Goal: Task Accomplishment & Management: Complete application form

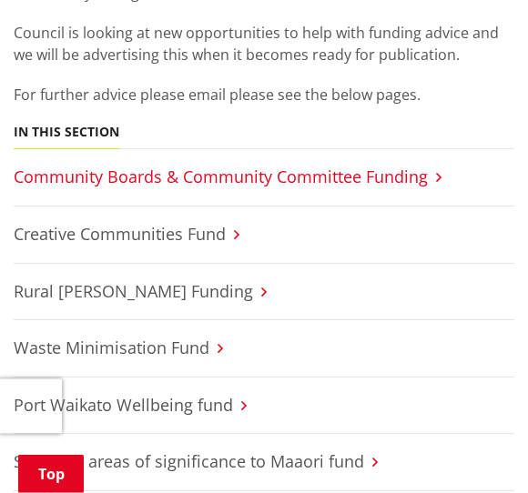
scroll to position [535, 0]
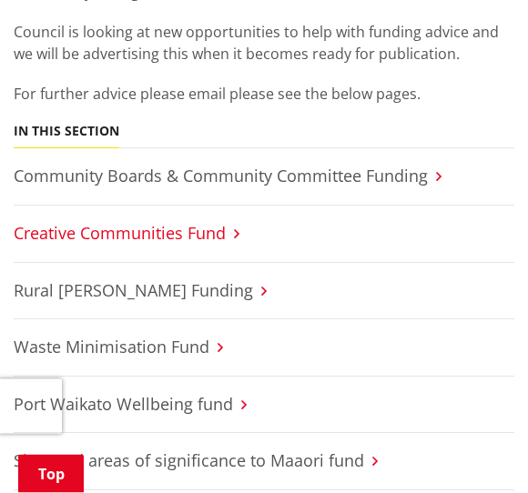
click at [173, 232] on link "Creative Communities Fund" at bounding box center [120, 234] width 212 height 22
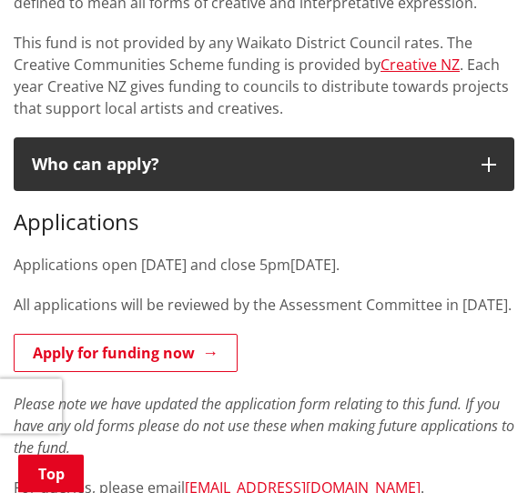
scroll to position [745, 0]
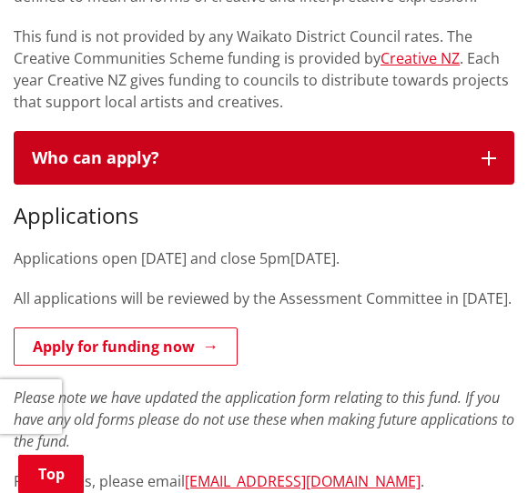
click at [492, 156] on icon "button" at bounding box center [488, 158] width 15 height 15
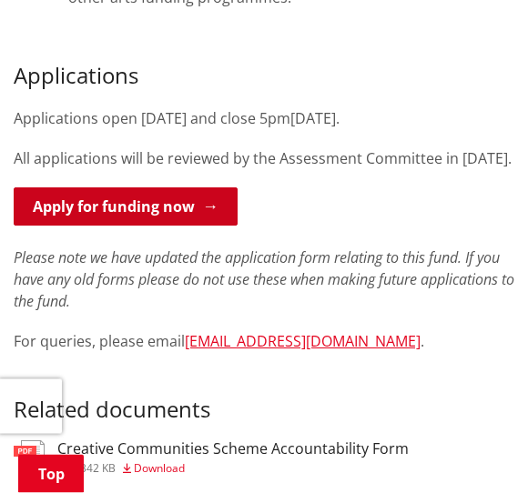
scroll to position [1287, 0]
click at [129, 226] on link "Apply for funding now" at bounding box center [126, 206] width 224 height 38
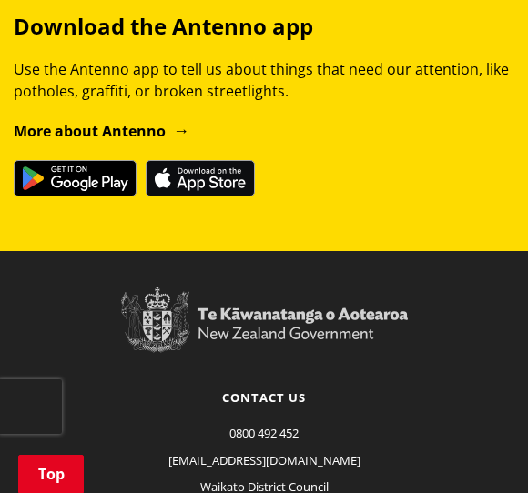
scroll to position [2053, 0]
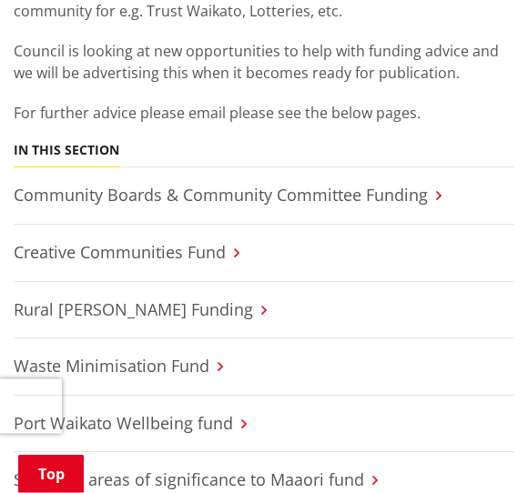
scroll to position [480, 0]
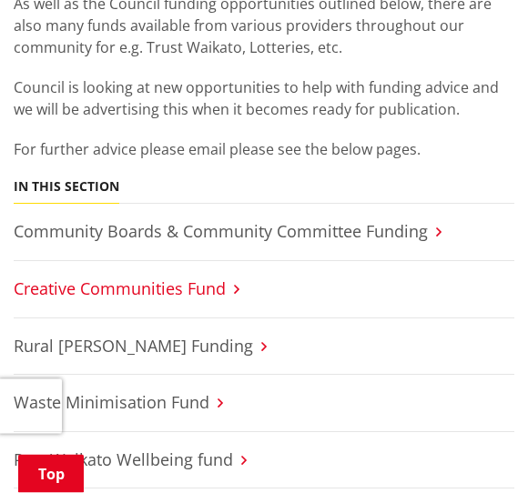
click at [211, 290] on link "Creative Communities Fund" at bounding box center [120, 290] width 212 height 22
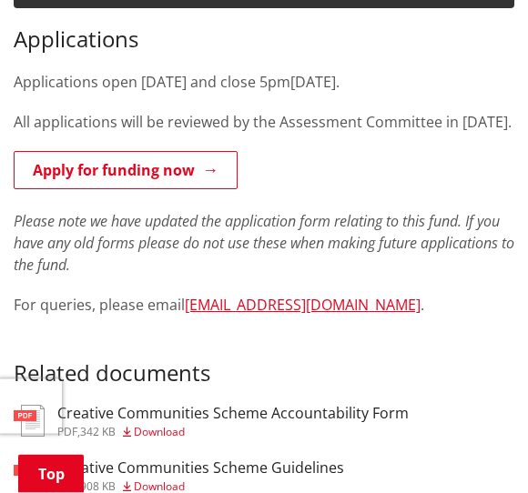
scroll to position [921, 0]
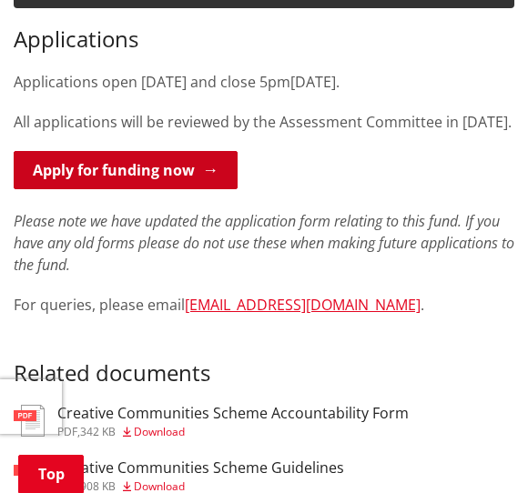
click at [147, 189] on link "Apply for funding now" at bounding box center [126, 170] width 224 height 38
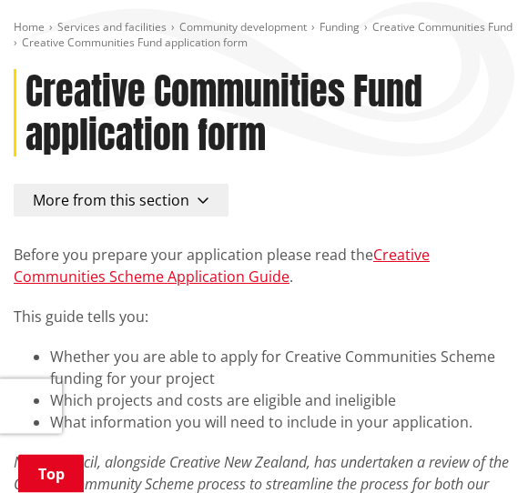
scroll to position [206, 0]
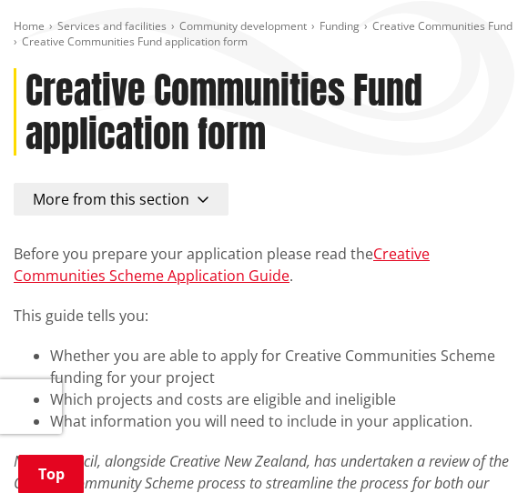
click at [197, 195] on icon "button" at bounding box center [203, 199] width 13 height 15
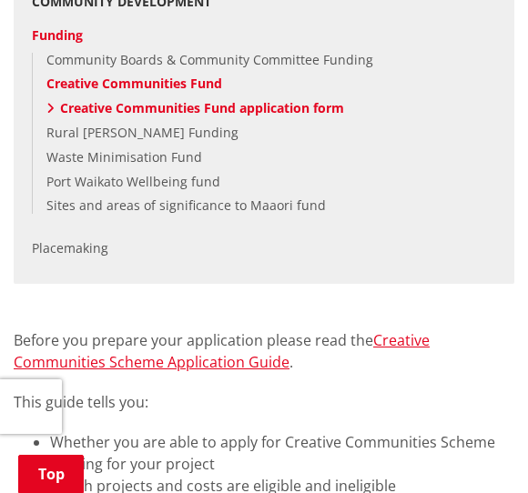
scroll to position [444, 0]
click at [170, 103] on link "Creative Communities Fund application form" at bounding box center [202, 108] width 284 height 17
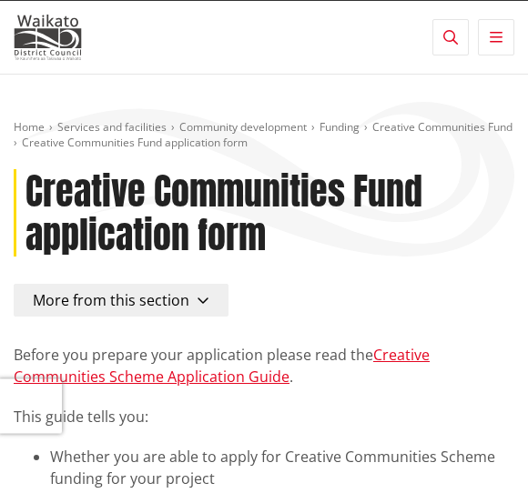
scroll to position [100, 0]
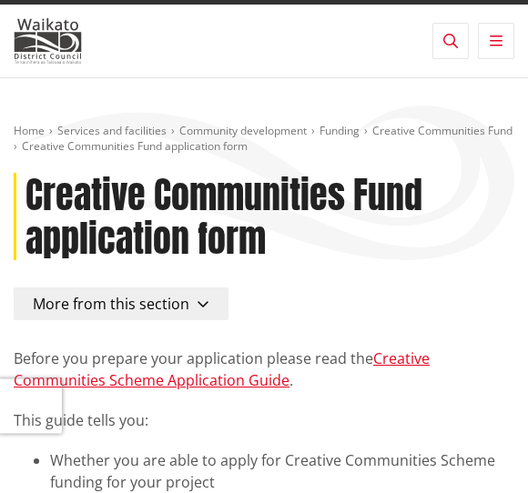
click at [202, 304] on icon "button" at bounding box center [203, 305] width 13 height 15
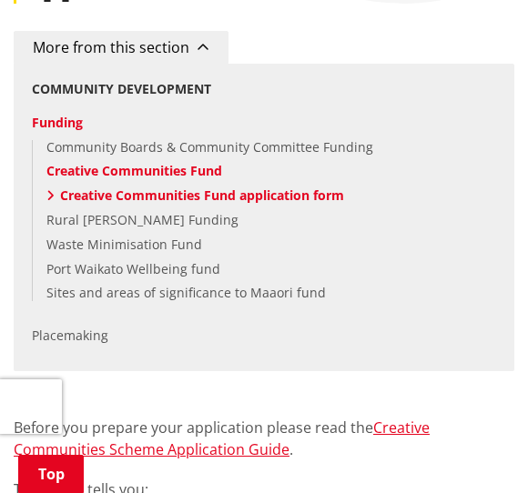
scroll to position [367, 0]
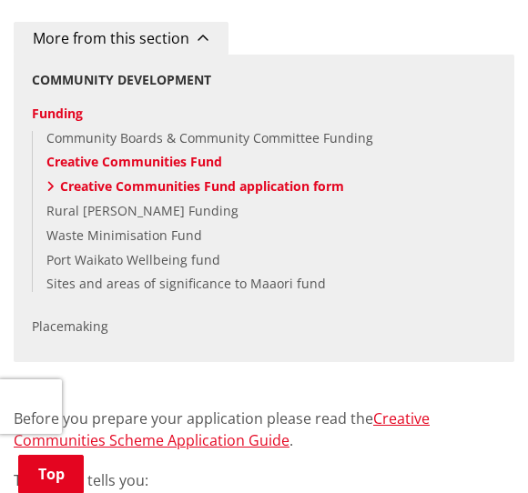
click at [303, 181] on link "Creative Communities Fund application form" at bounding box center [202, 185] width 284 height 17
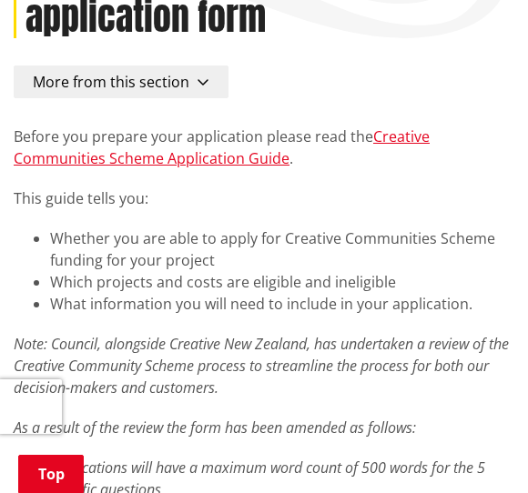
scroll to position [320, 0]
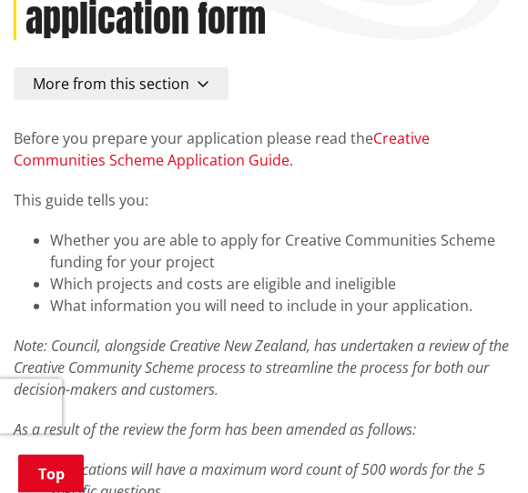
click at [264, 163] on link "Creative Communities Scheme Application Guide" at bounding box center [222, 150] width 416 height 42
